Goal: Information Seeking & Learning: Learn about a topic

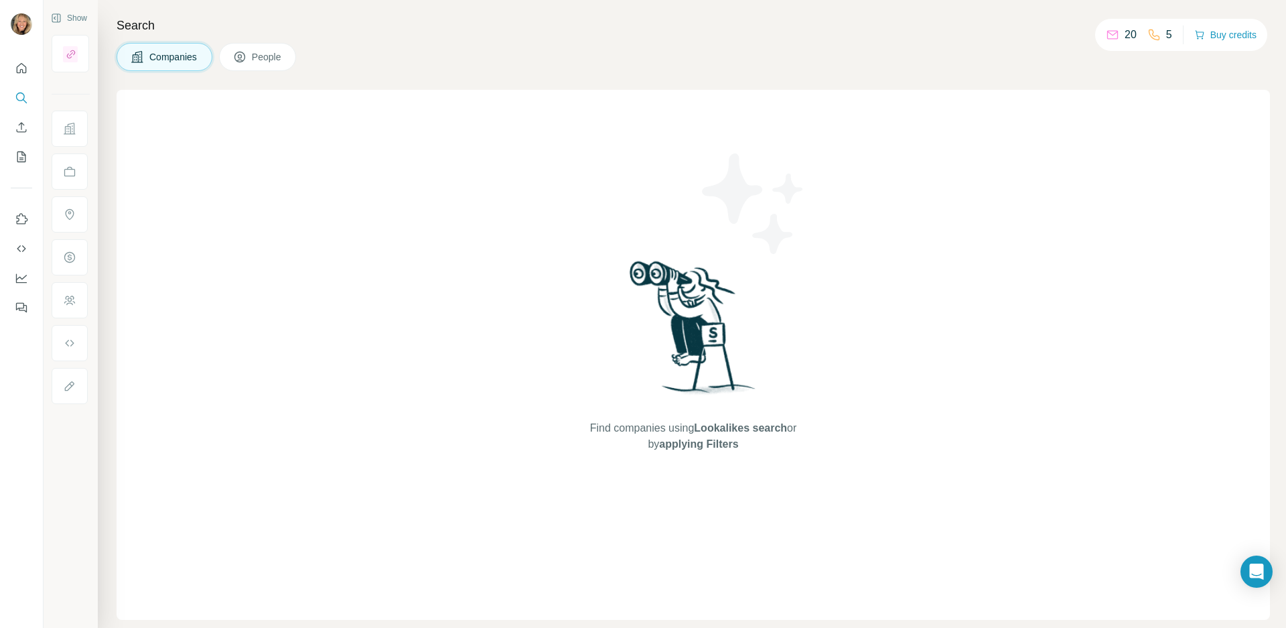
click at [172, 50] on span "Companies" at bounding box center [173, 56] width 49 height 13
click at [159, 56] on span "Companies" at bounding box center [173, 56] width 49 height 13
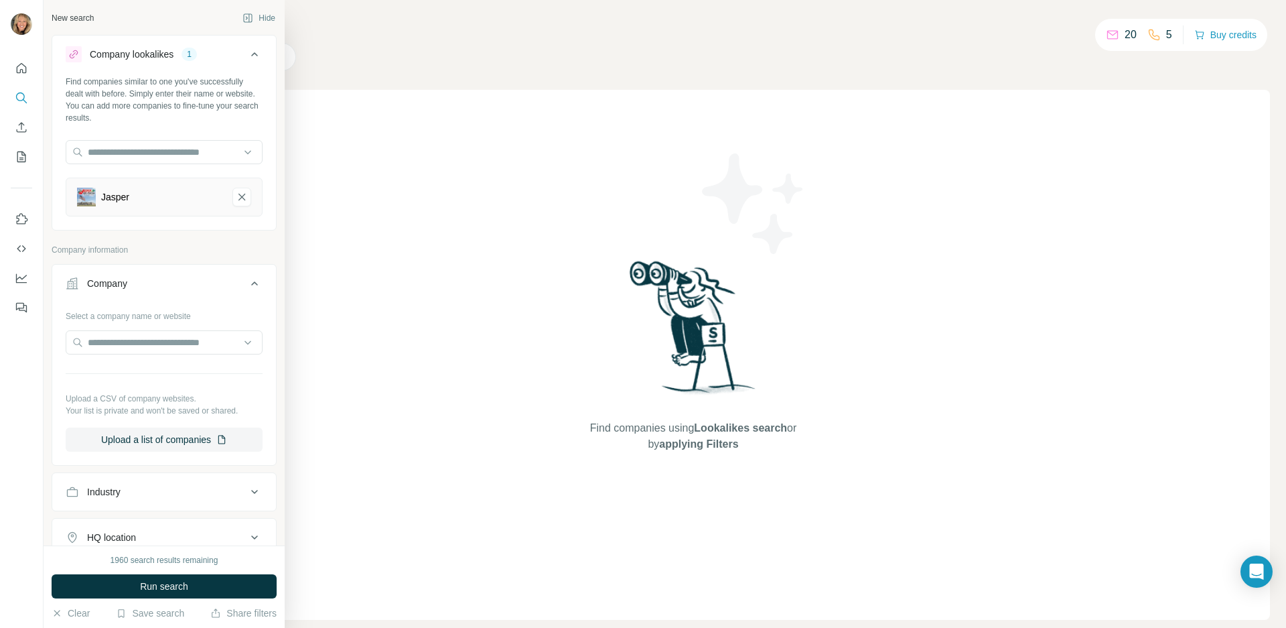
click at [156, 193] on div "Jasper" at bounding box center [149, 197] width 145 height 19
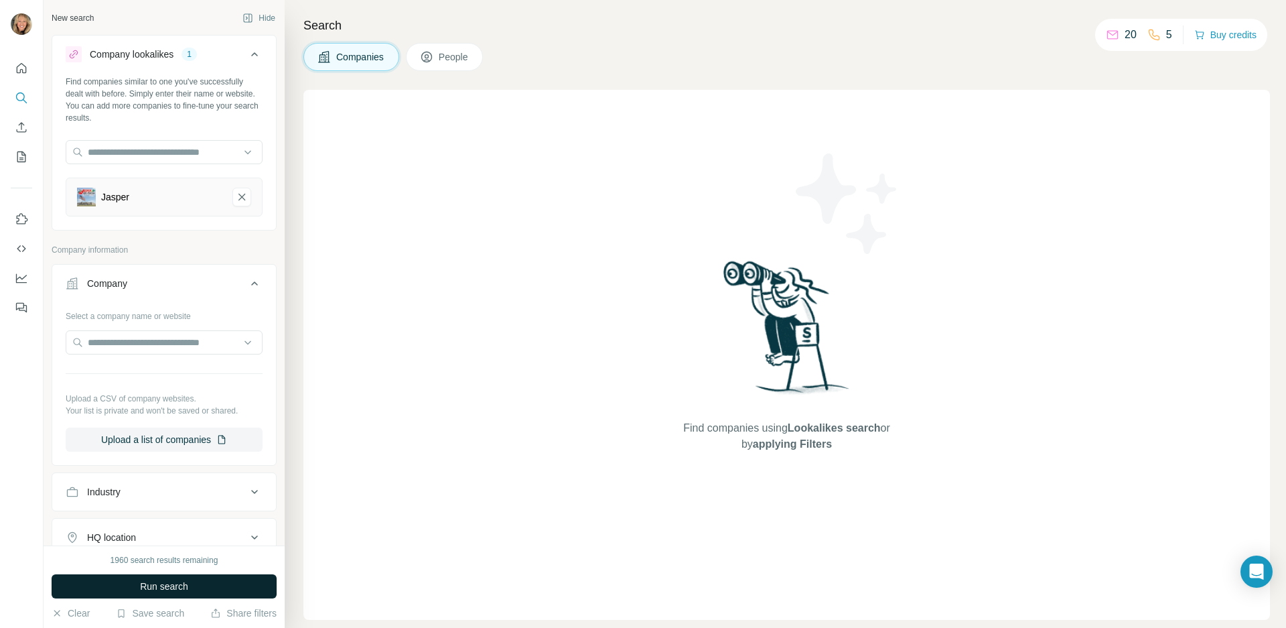
click at [190, 584] on button "Run search" at bounding box center [164, 586] width 225 height 24
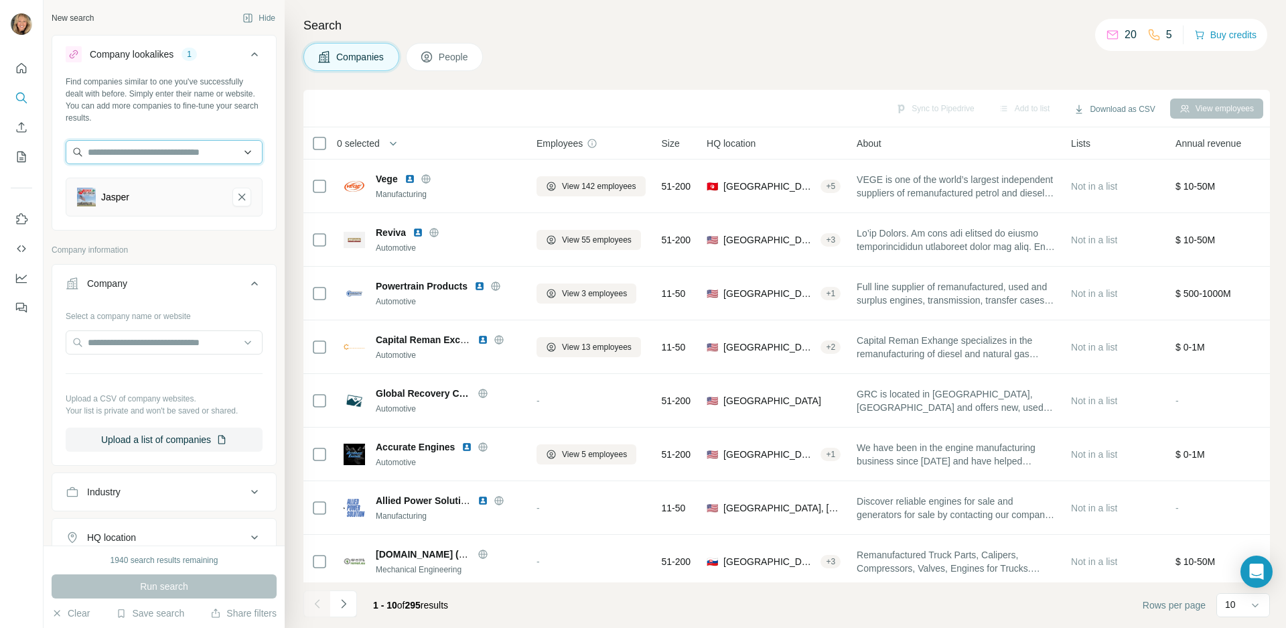
click at [207, 149] on input "text" at bounding box center [164, 152] width 197 height 24
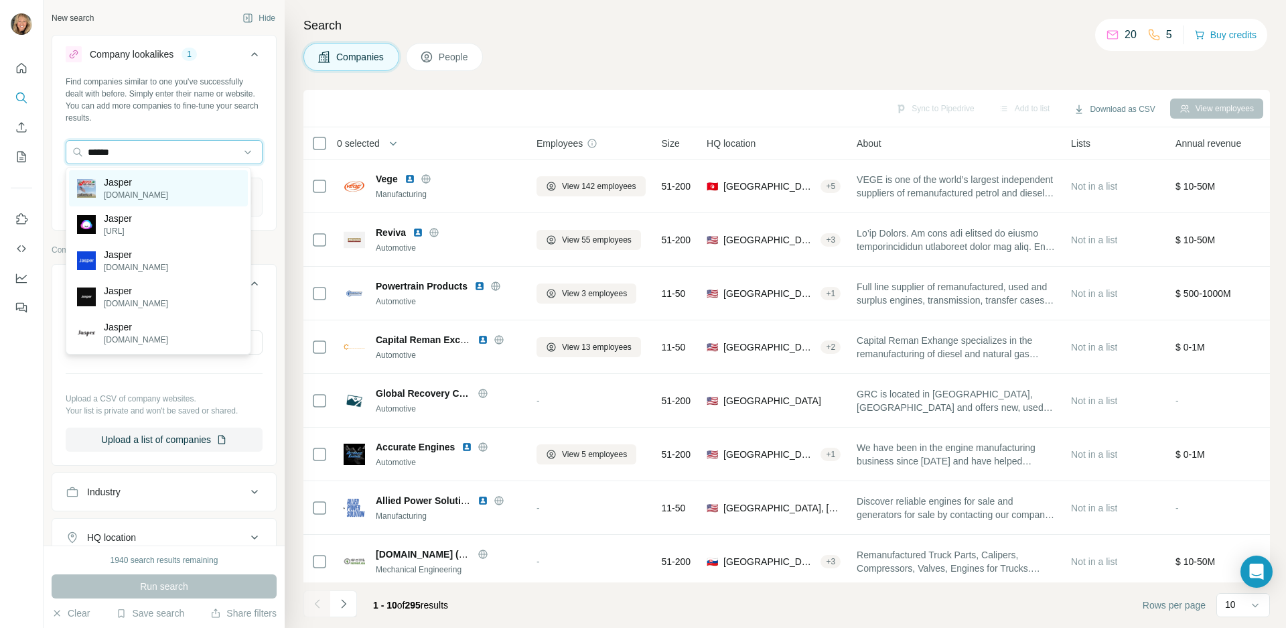
type input "******"
click at [109, 194] on p "[DOMAIN_NAME]" at bounding box center [136, 195] width 64 height 12
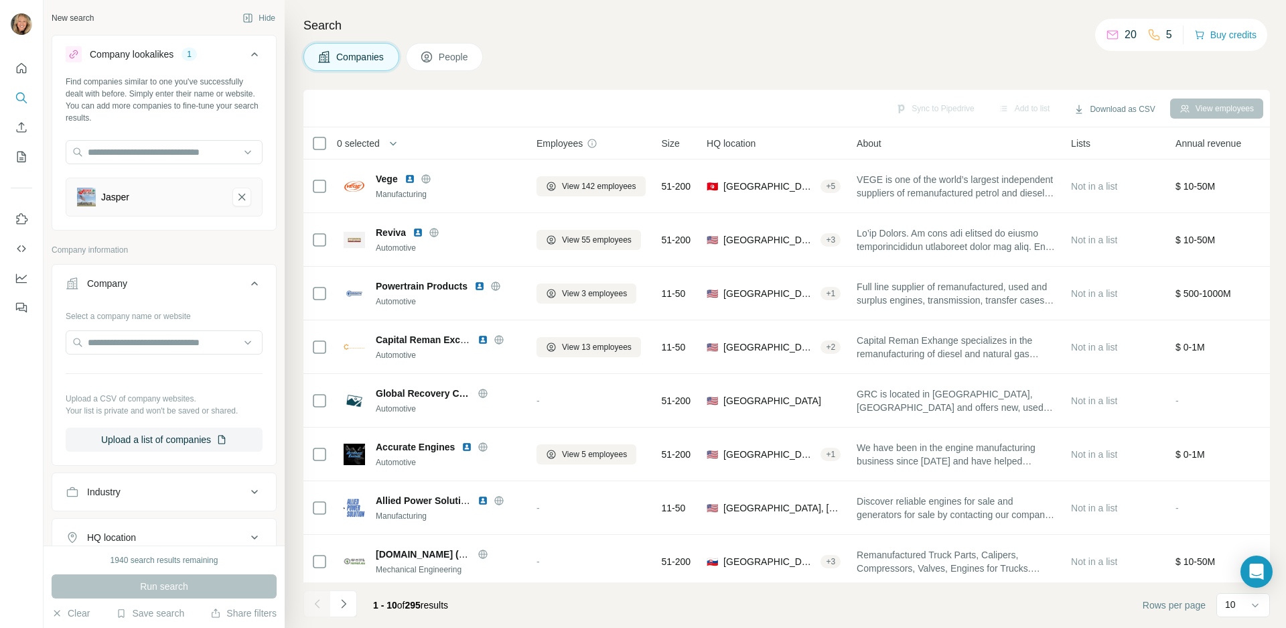
click at [464, 53] on span "People" at bounding box center [454, 56] width 31 height 13
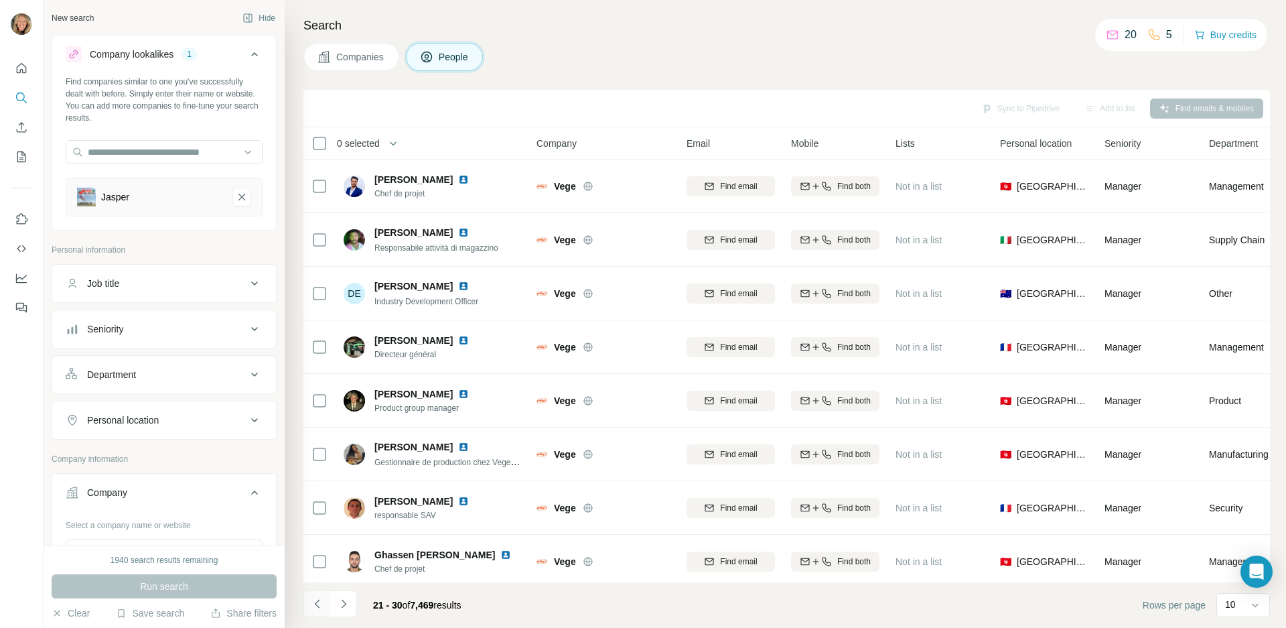
click at [317, 604] on icon "Navigate to previous page" at bounding box center [317, 603] width 13 height 13
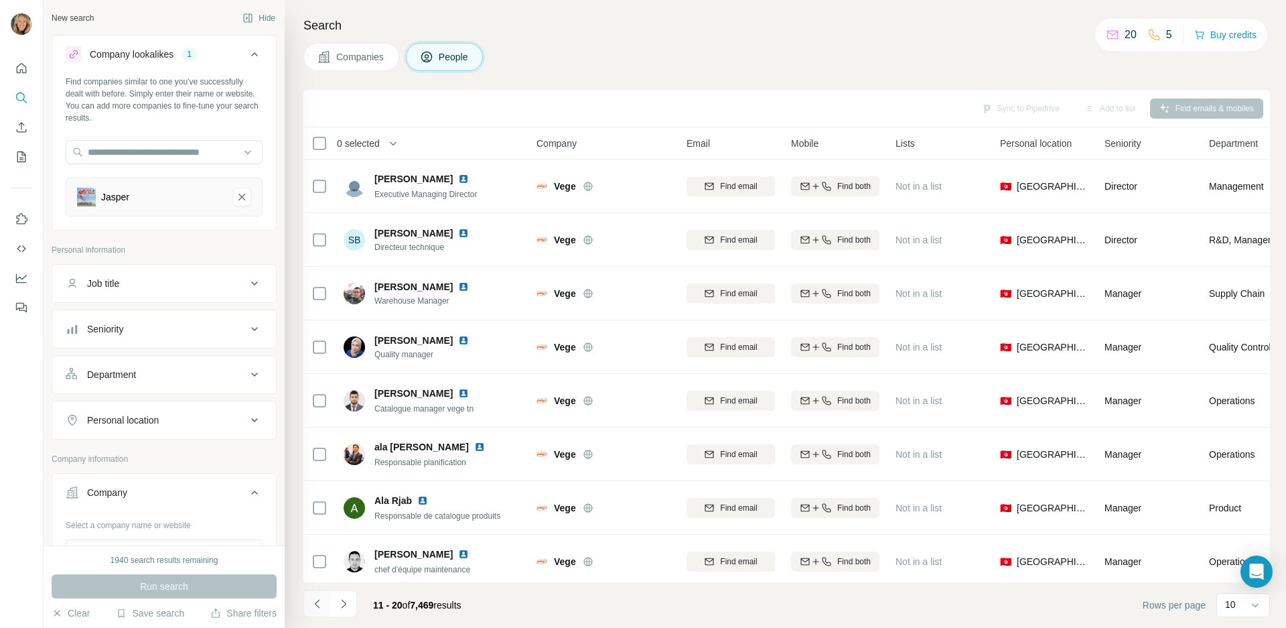
click at [317, 604] on icon "Navigate to previous page" at bounding box center [317, 603] width 13 height 13
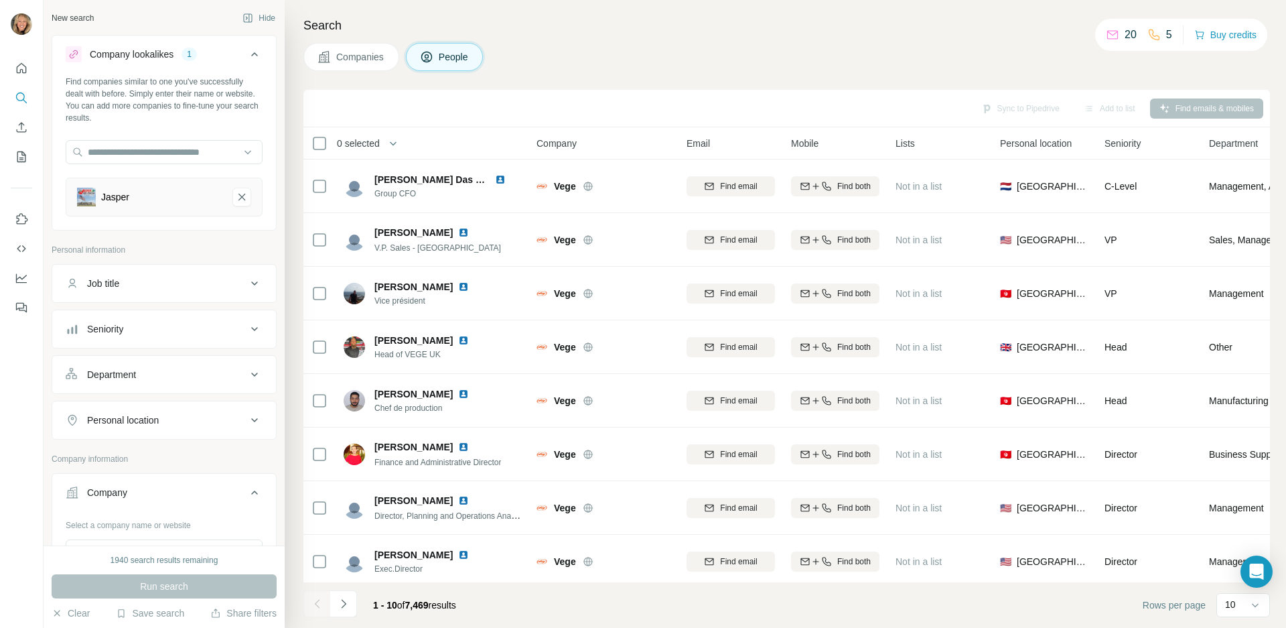
click at [317, 604] on div at bounding box center [317, 603] width 27 height 27
click at [155, 488] on div "Company" at bounding box center [156, 492] width 181 height 13
click at [138, 200] on div "Jasper" at bounding box center [149, 197] width 145 height 19
click at [236, 199] on icon "Jasper-remove-button" at bounding box center [242, 196] width 12 height 13
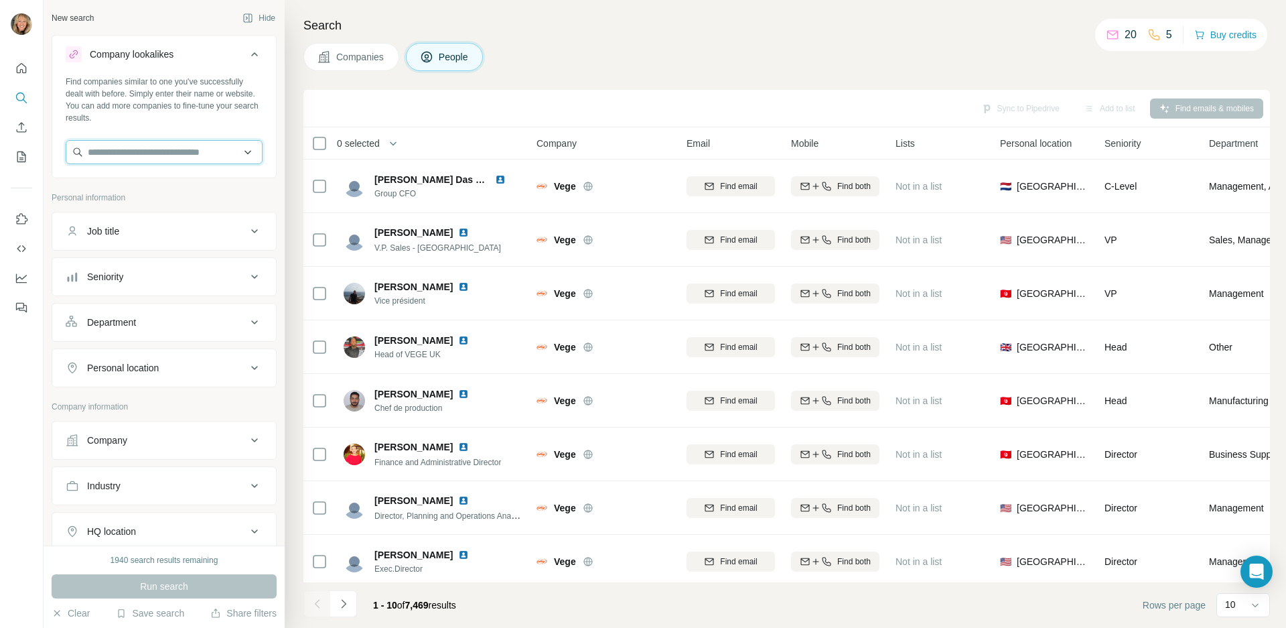
click at [100, 155] on input "text" at bounding box center [164, 152] width 197 height 24
type input "*"
type input "**********"
click at [106, 199] on p "[DOMAIN_NAME]" at bounding box center [136, 195] width 64 height 12
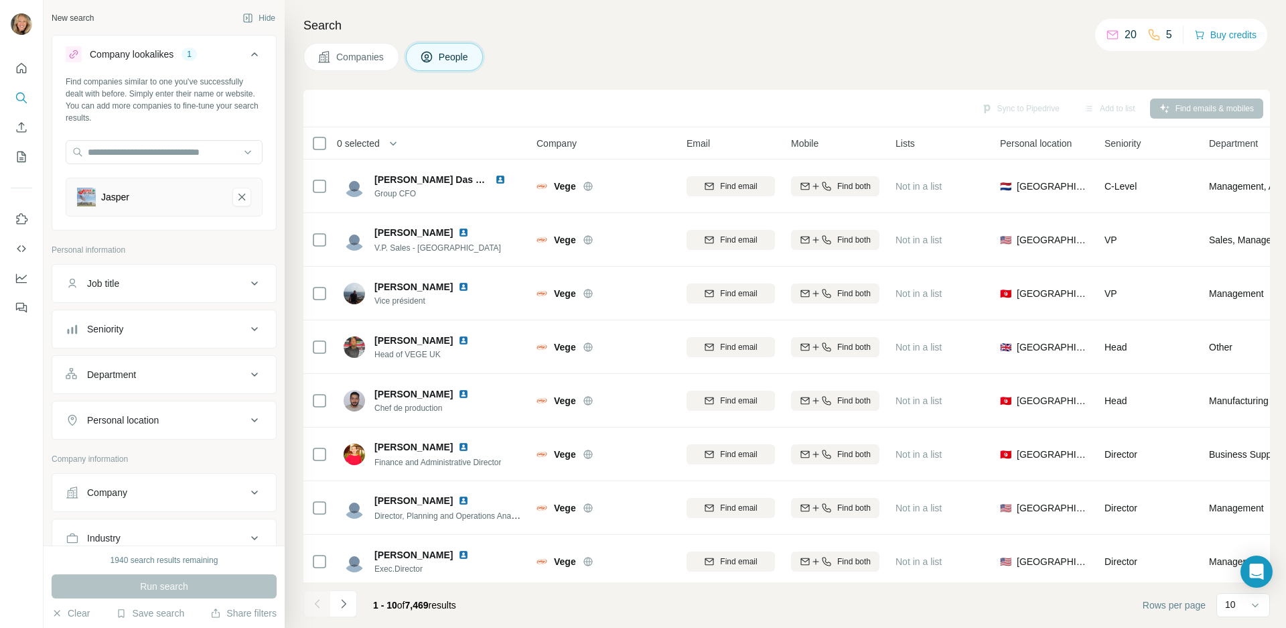
click at [152, 283] on div "Job title" at bounding box center [156, 283] width 181 height 13
click at [137, 312] on input "text" at bounding box center [151, 317] width 170 height 24
type input "***"
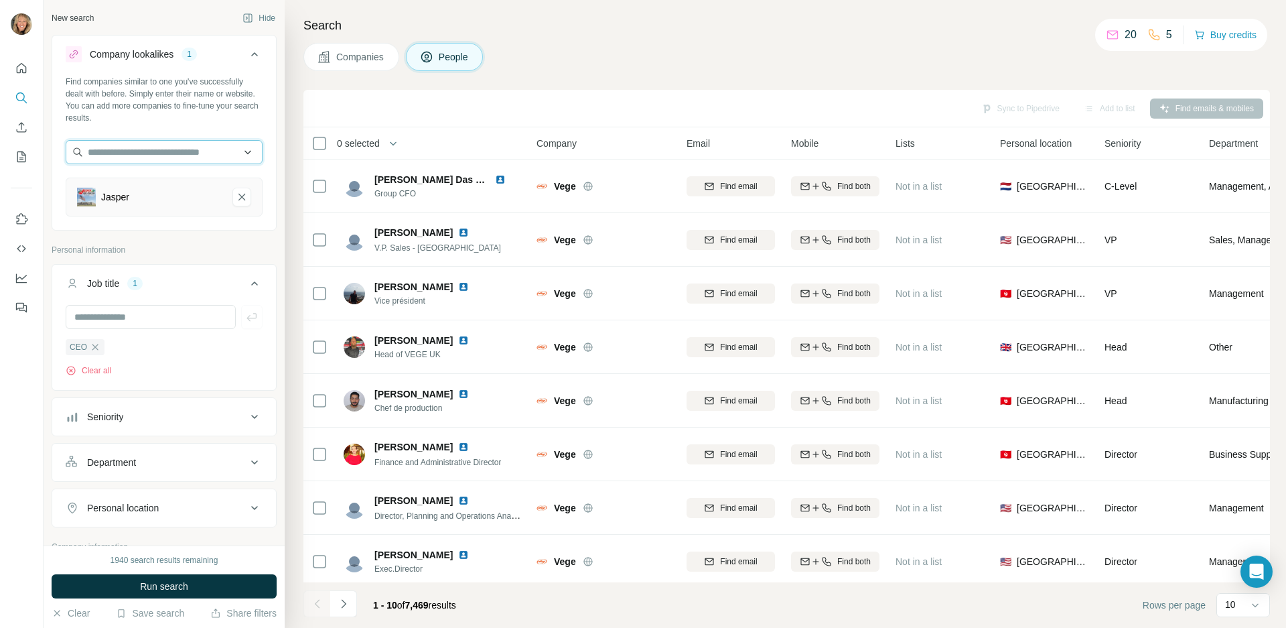
click at [147, 156] on input "text" at bounding box center [164, 152] width 197 height 24
click at [167, 189] on div "Type to search" at bounding box center [158, 183] width 179 height 27
click at [155, 149] on input "text" at bounding box center [164, 152] width 197 height 24
click at [174, 189] on div "Type to search" at bounding box center [158, 183] width 179 height 27
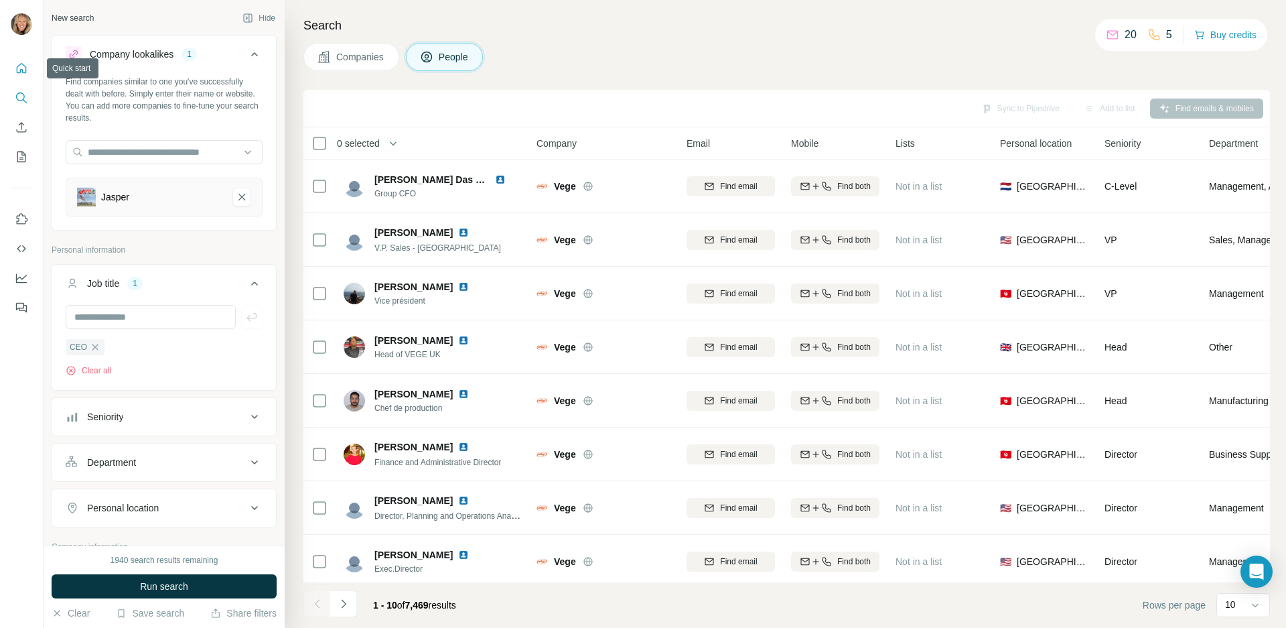
click at [23, 67] on icon "Quick start" at bounding box center [21, 68] width 13 height 13
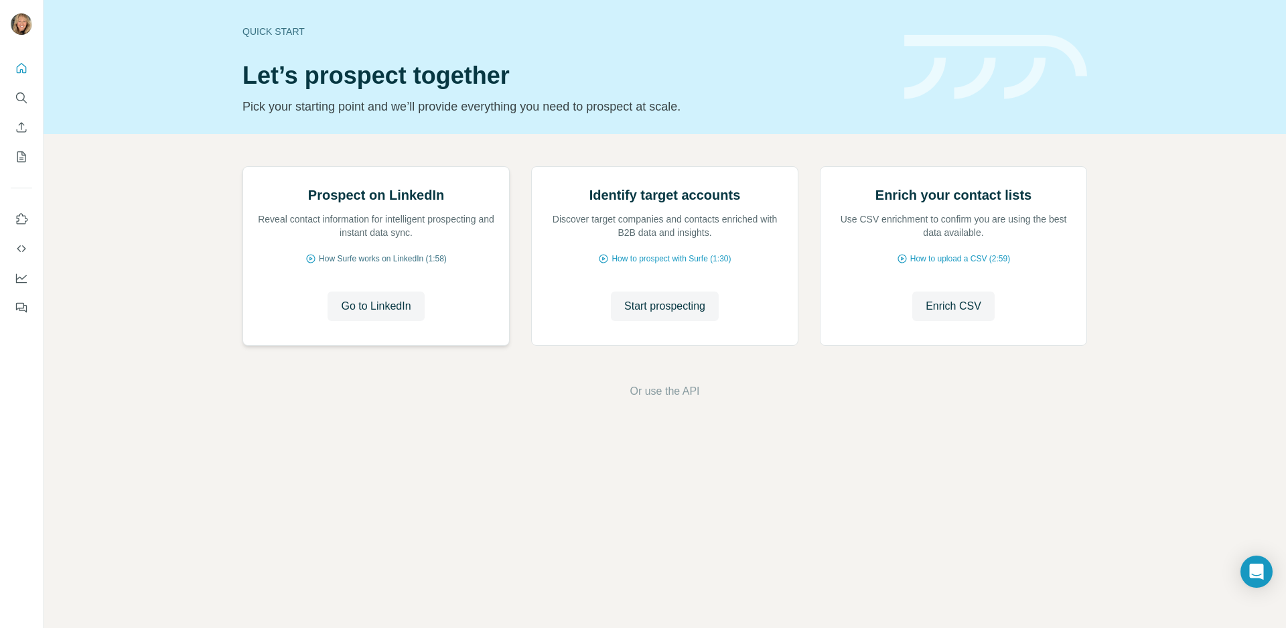
click at [356, 260] on span "How Surfe works on LinkedIn (1:58)" at bounding box center [383, 259] width 128 height 12
